Goal: Submit feedback/report problem

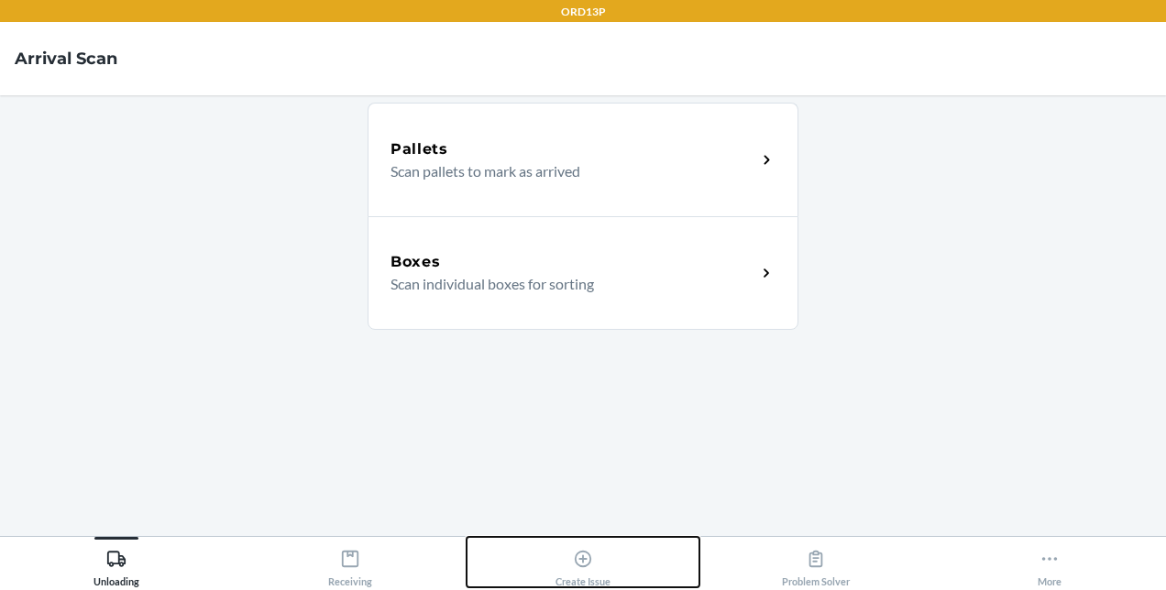
click at [558, 571] on div "Create Issue" at bounding box center [582, 565] width 55 height 46
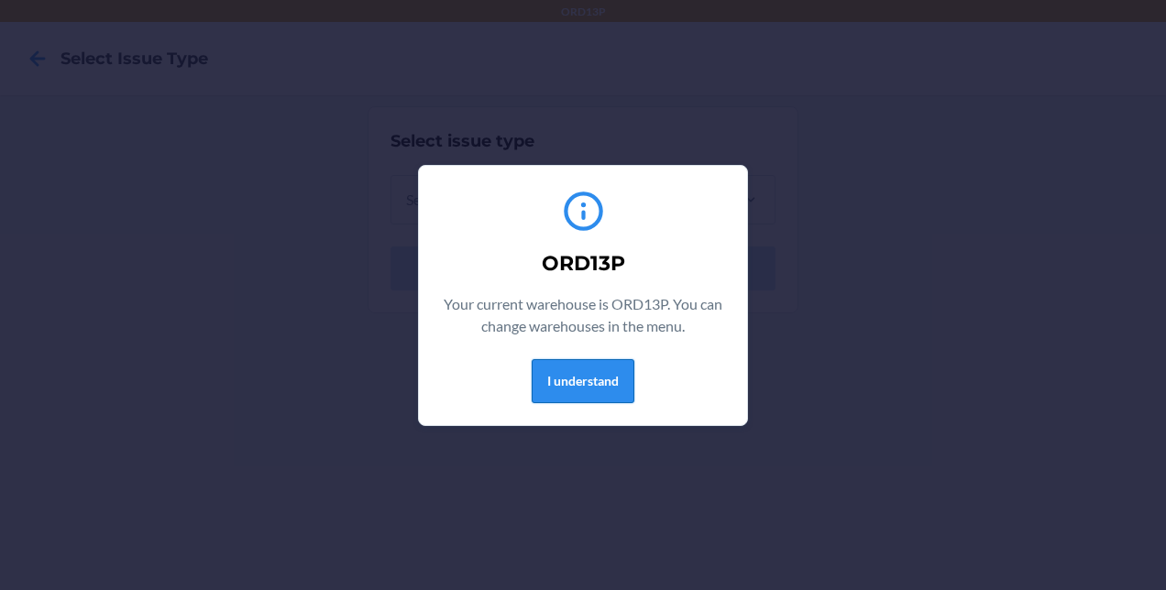
click at [581, 387] on button "I understand" at bounding box center [583, 381] width 103 height 44
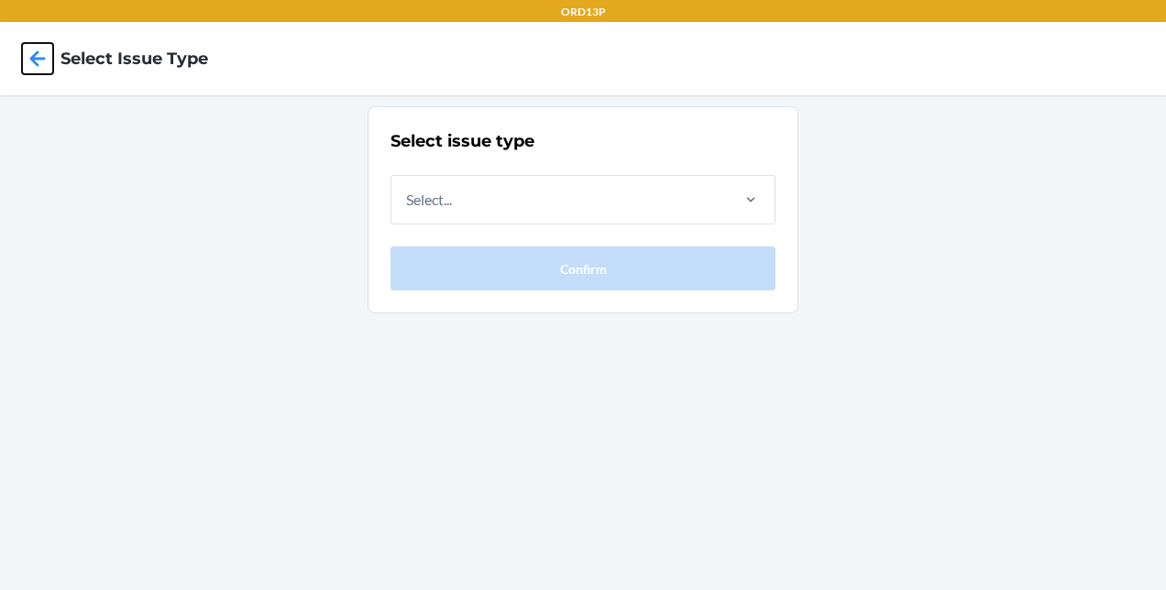
click at [25, 64] on icon at bounding box center [37, 58] width 31 height 31
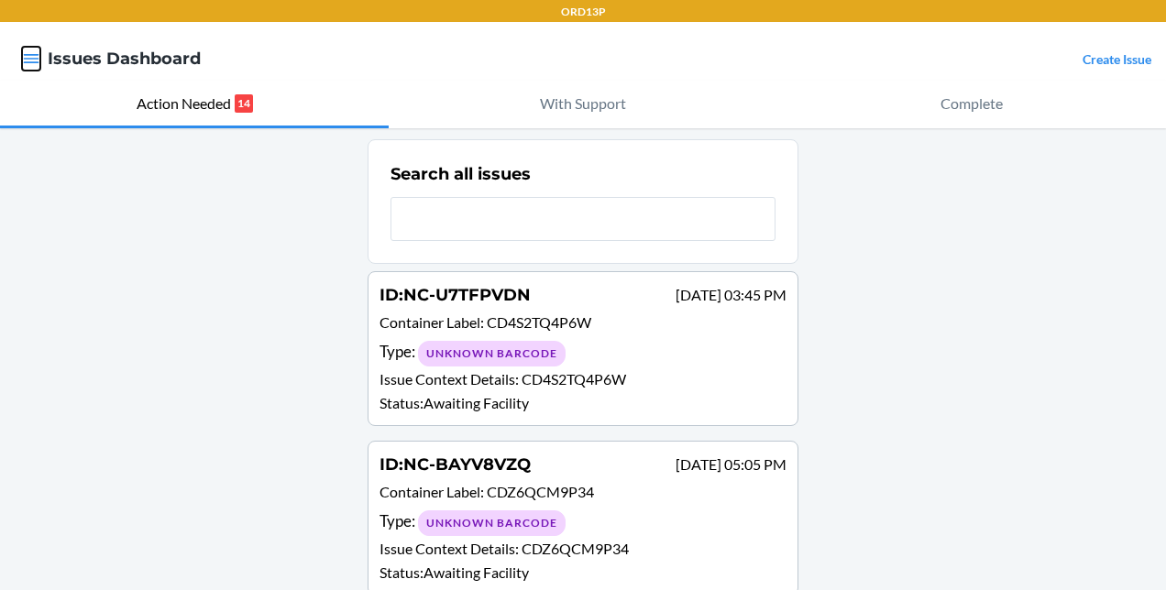
click at [31, 61] on icon "button" at bounding box center [31, 58] width 18 height 18
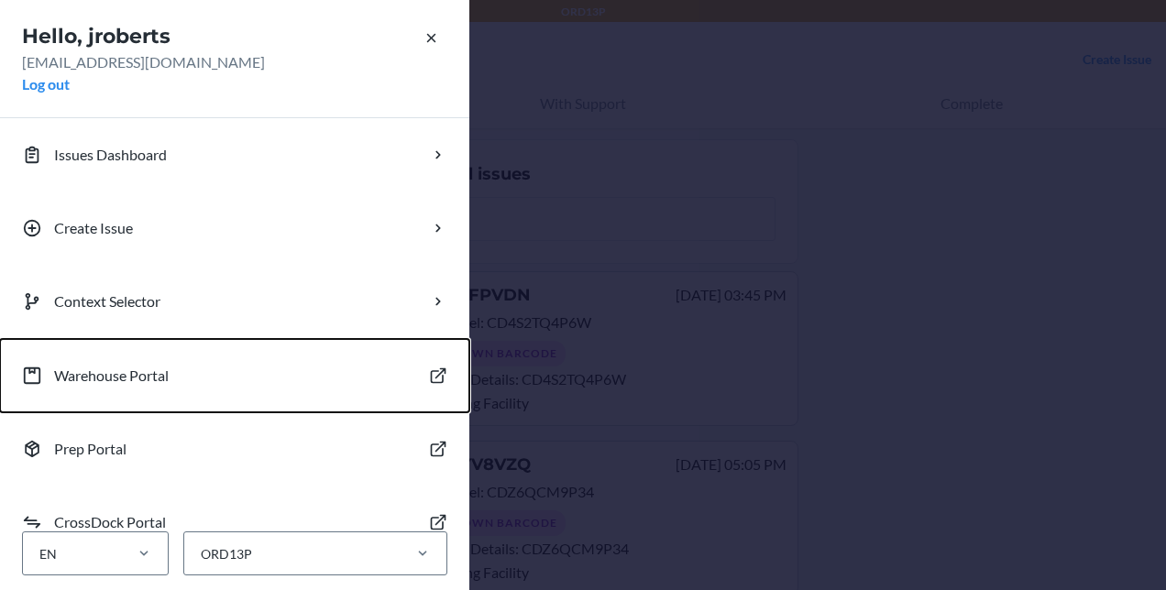
click at [177, 363] on button "Warehouse Portal" at bounding box center [234, 375] width 469 height 73
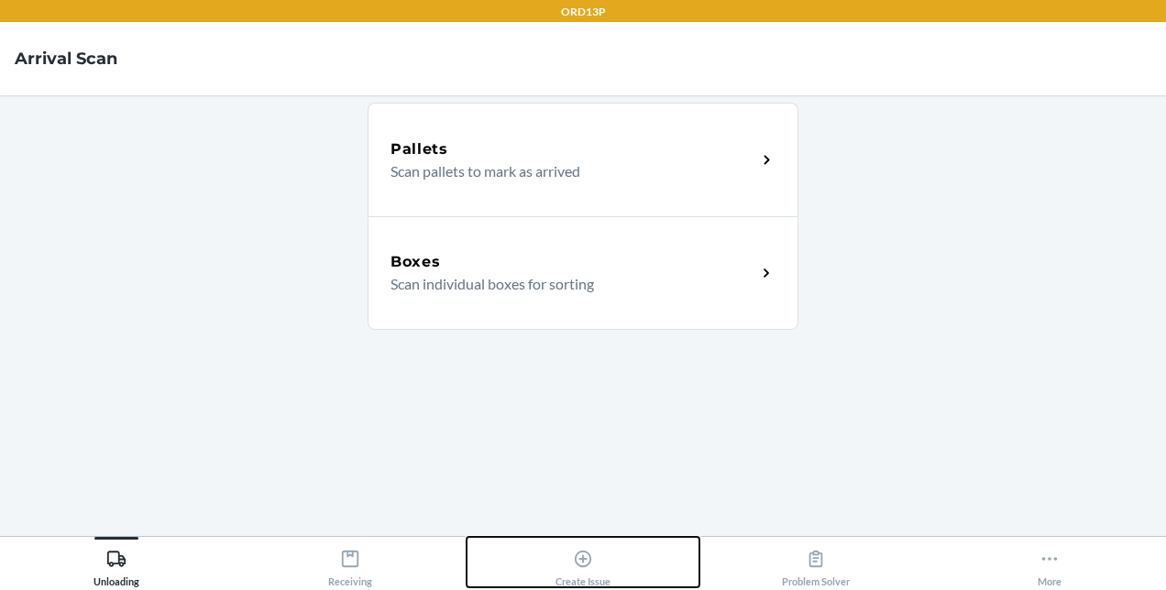
click at [582, 566] on icon at bounding box center [583, 559] width 16 height 16
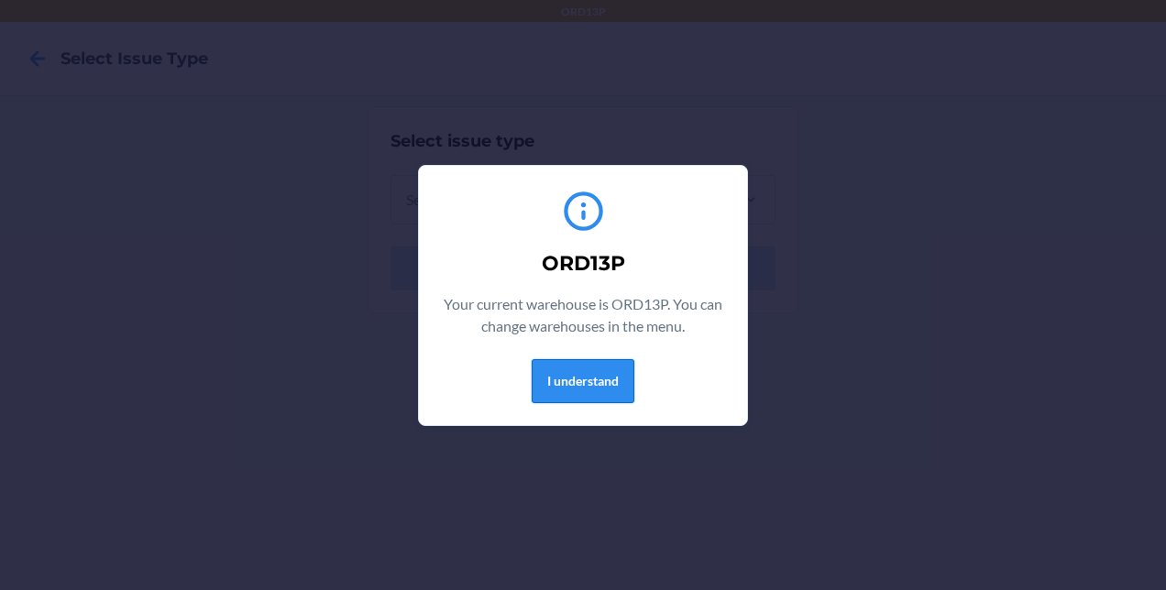
click at [570, 395] on button "I understand" at bounding box center [583, 381] width 103 height 44
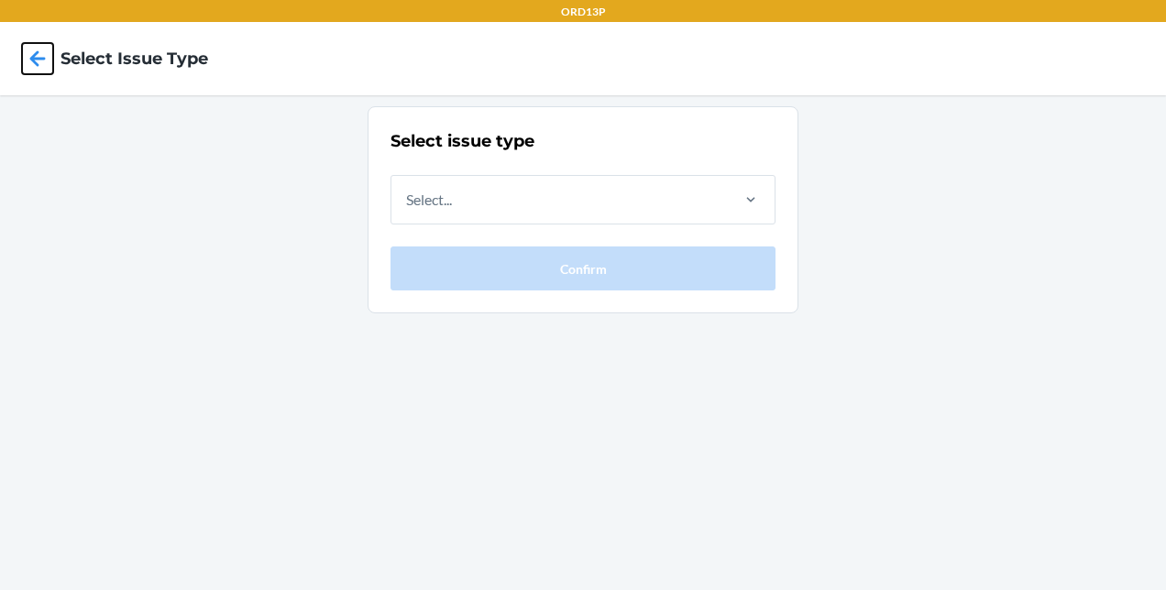
click at [38, 58] on icon at bounding box center [38, 58] width 16 height 16
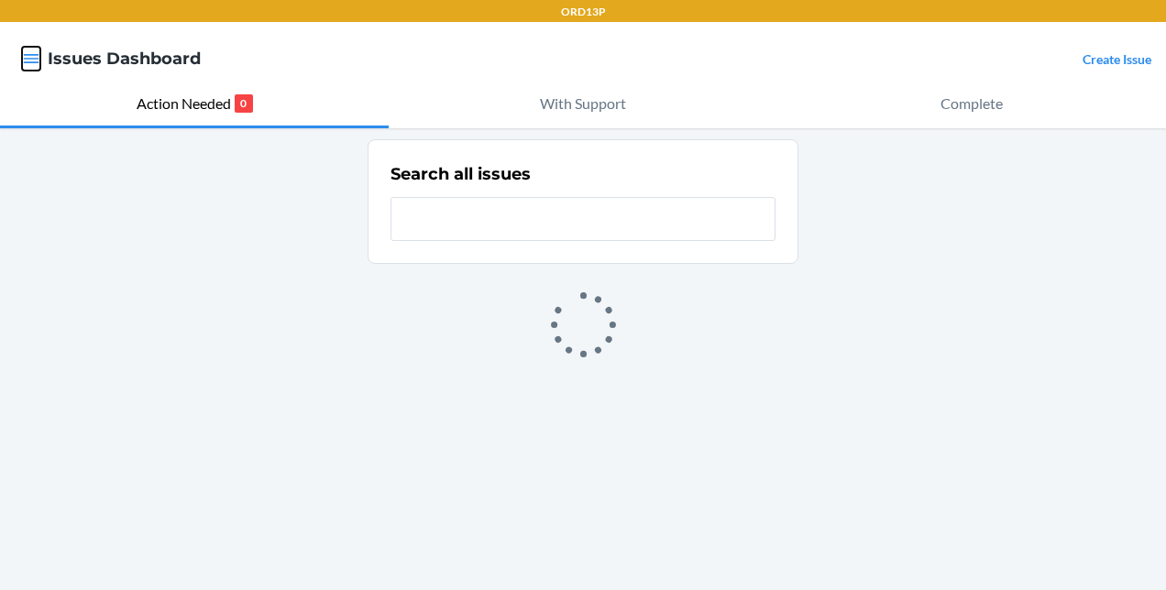
click at [38, 58] on icon "button" at bounding box center [31, 58] width 18 height 18
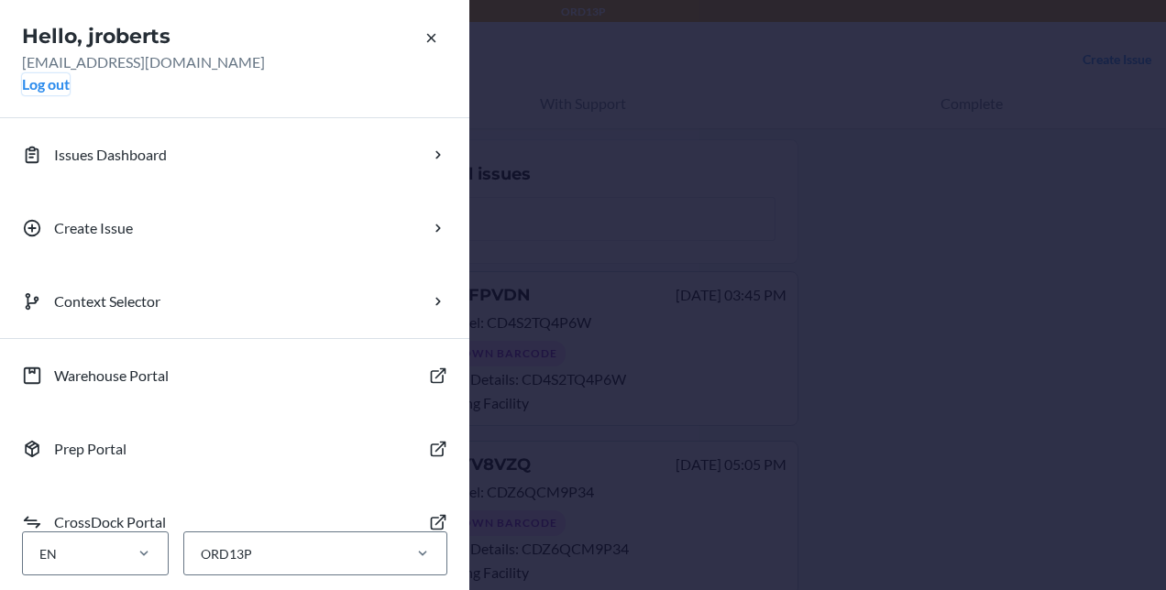
click at [50, 86] on button "Log out" at bounding box center [46, 84] width 48 height 22
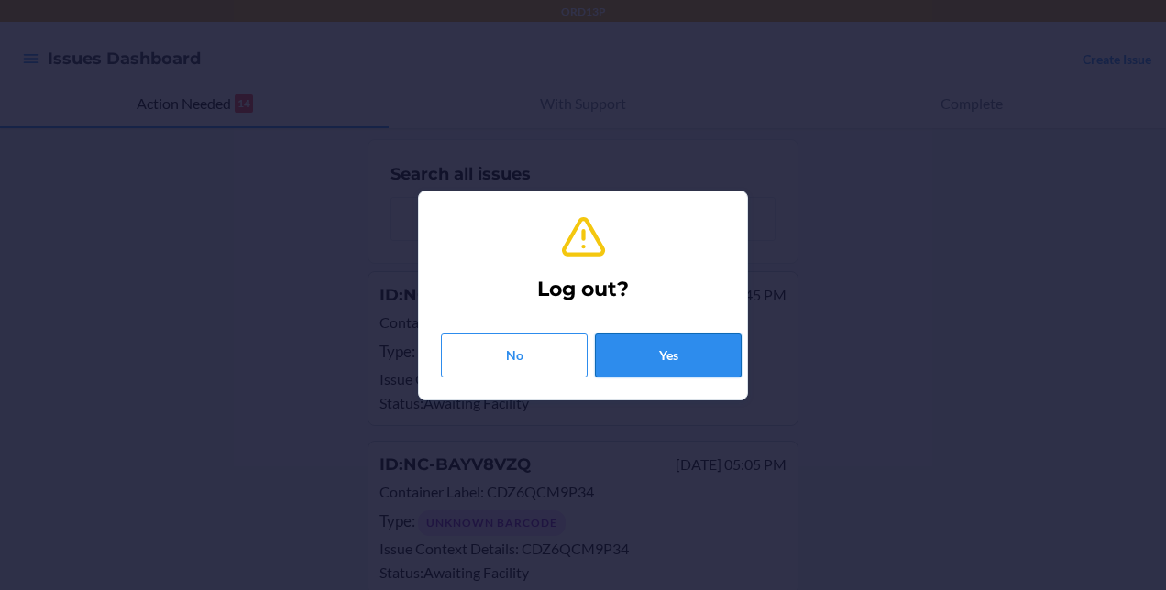
click at [686, 351] on button "Yes" at bounding box center [668, 356] width 147 height 44
